Goal: Navigation & Orientation: Go to known website

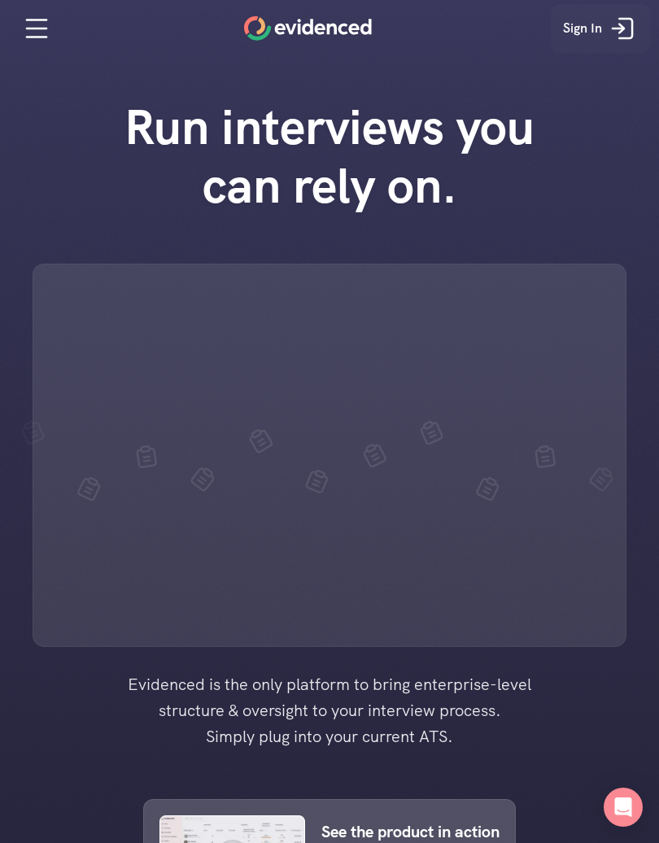
click at [615, 46] on link "Sign In" at bounding box center [601, 28] width 100 height 49
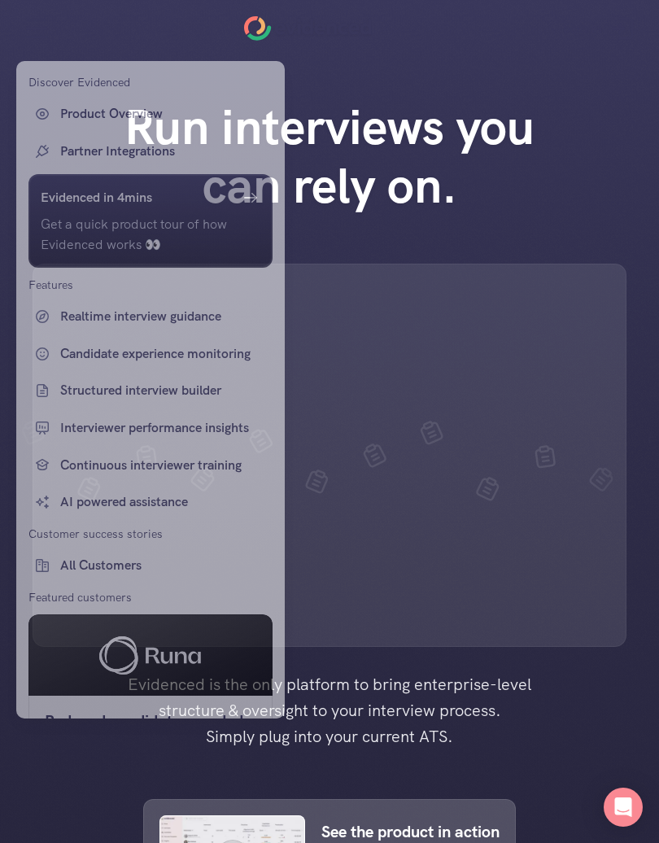
scroll to position [37, 0]
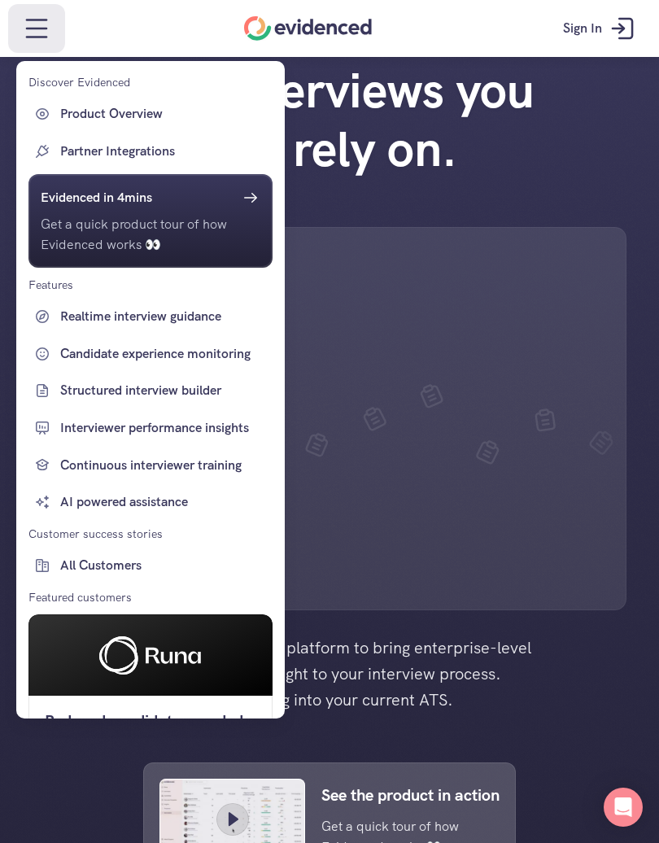
click at [605, 56] on div at bounding box center [329, 421] width 659 height 843
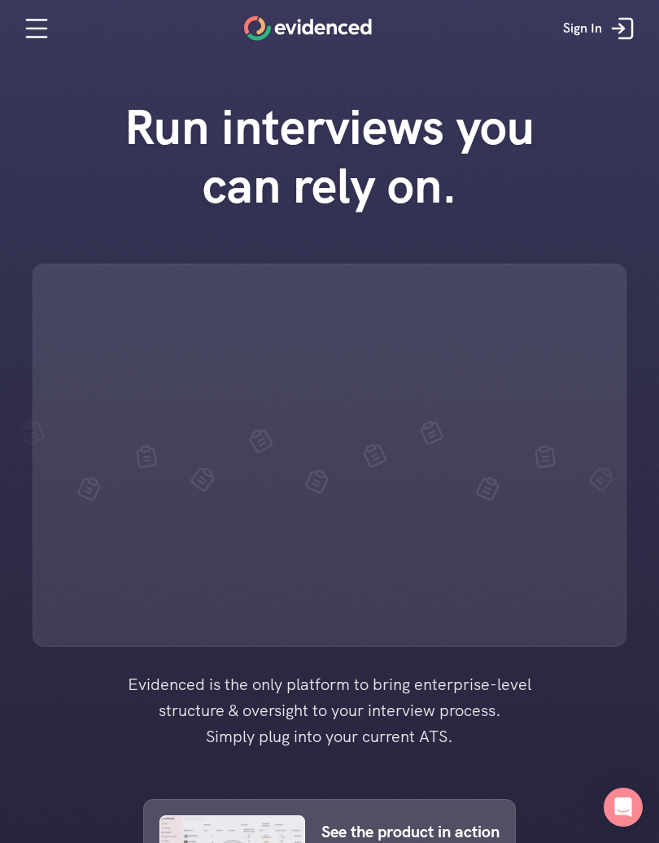
click at [621, 45] on link "Sign In" at bounding box center [601, 28] width 100 height 49
